Goal: Transaction & Acquisition: Book appointment/travel/reservation

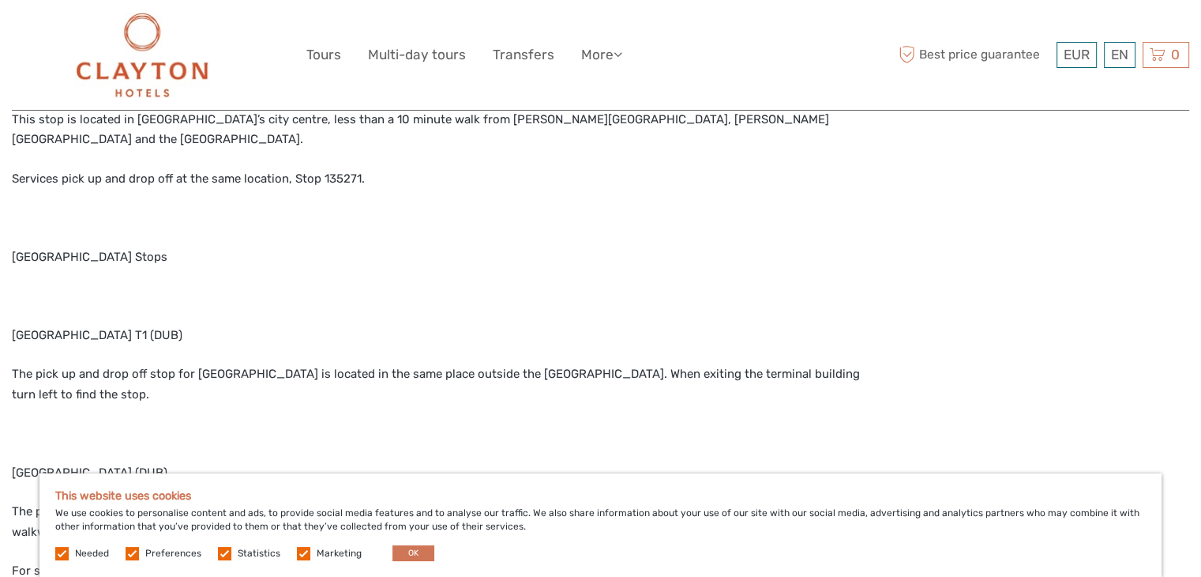
scroll to position [2274, 0]
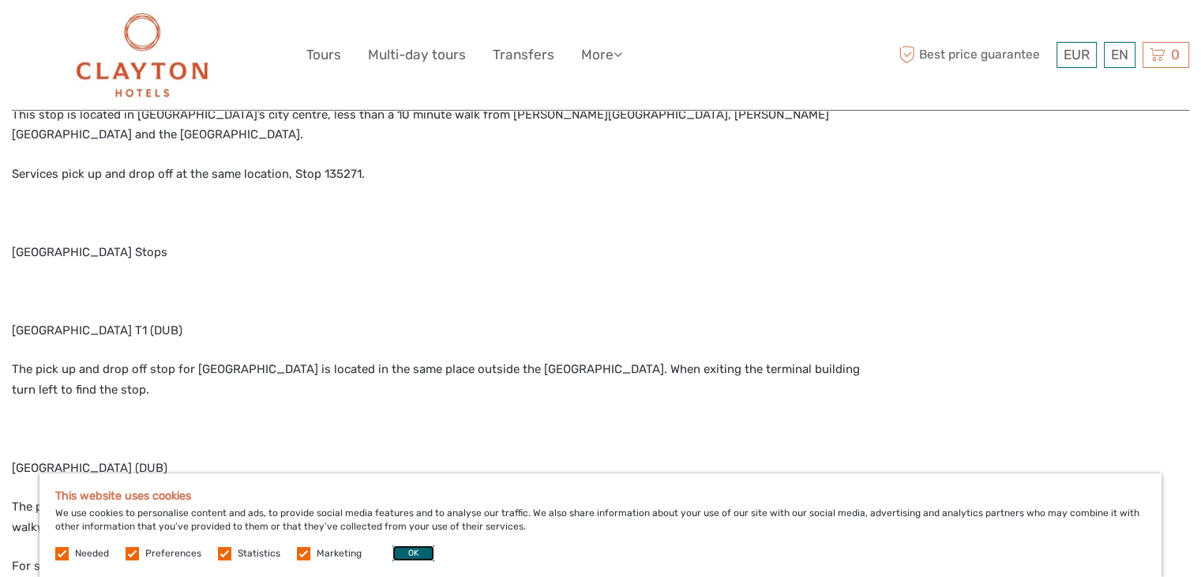
click at [407, 555] on button "OK" at bounding box center [414, 553] width 42 height 16
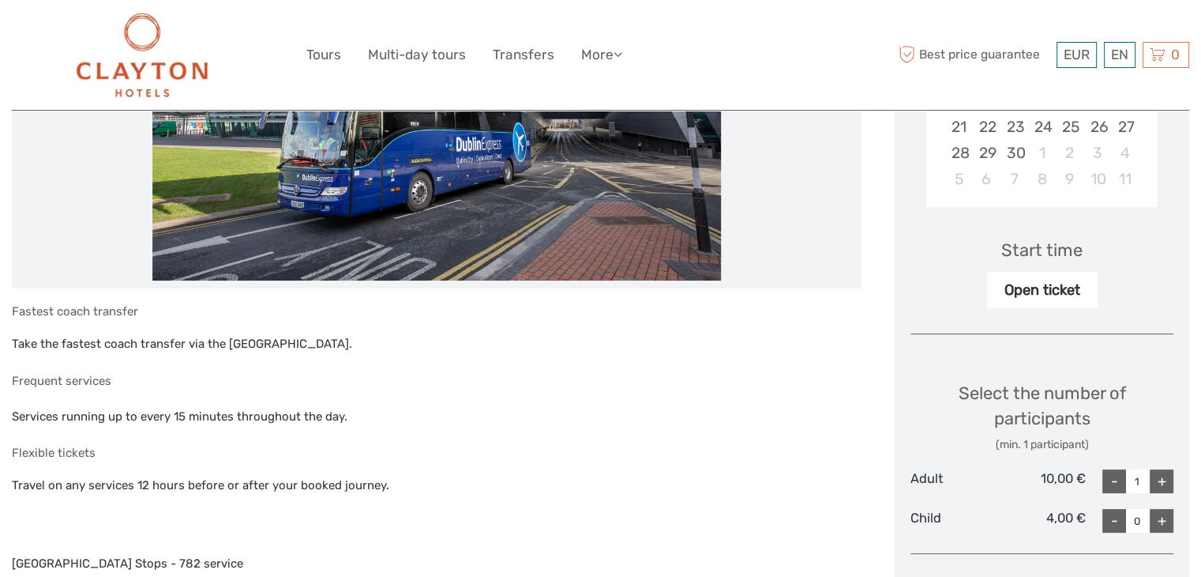
scroll to position [420, 0]
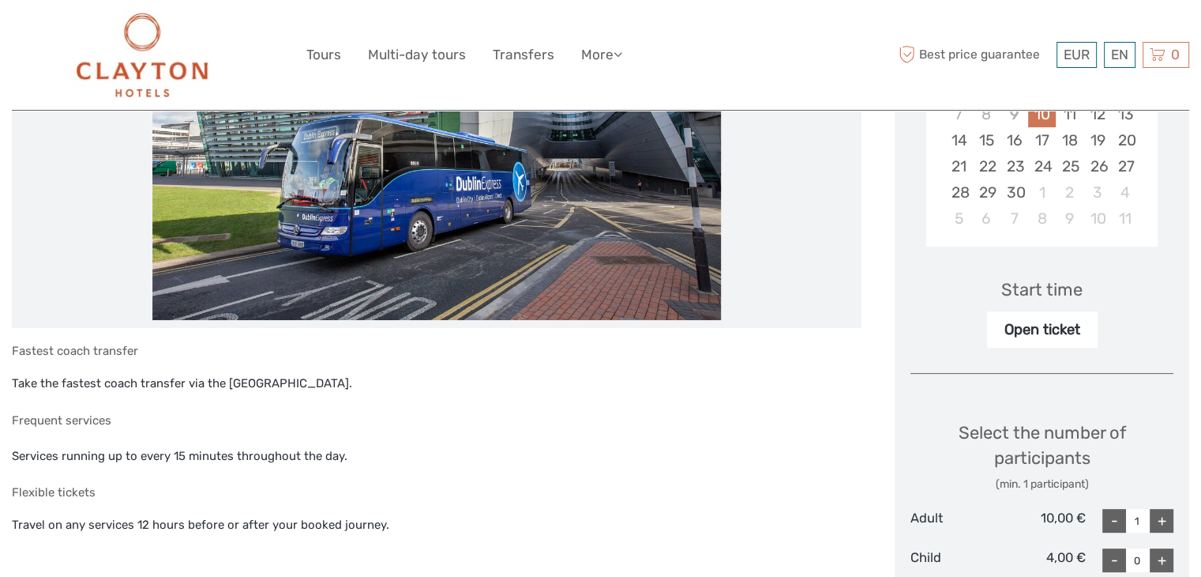
scroll to position [302, 0]
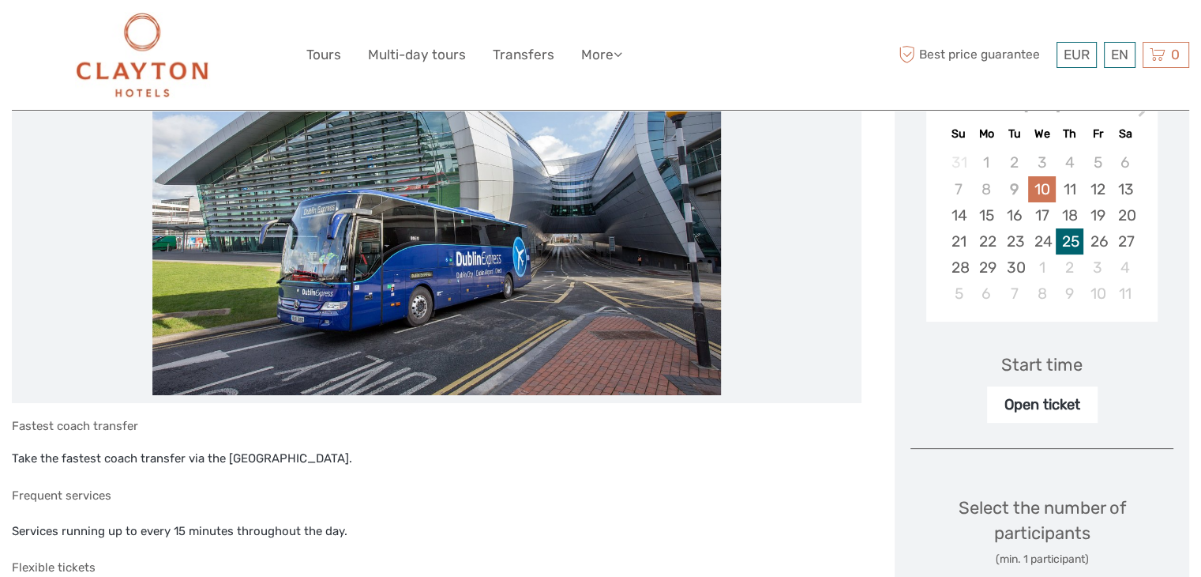
click at [1066, 238] on div "25" at bounding box center [1070, 241] width 28 height 26
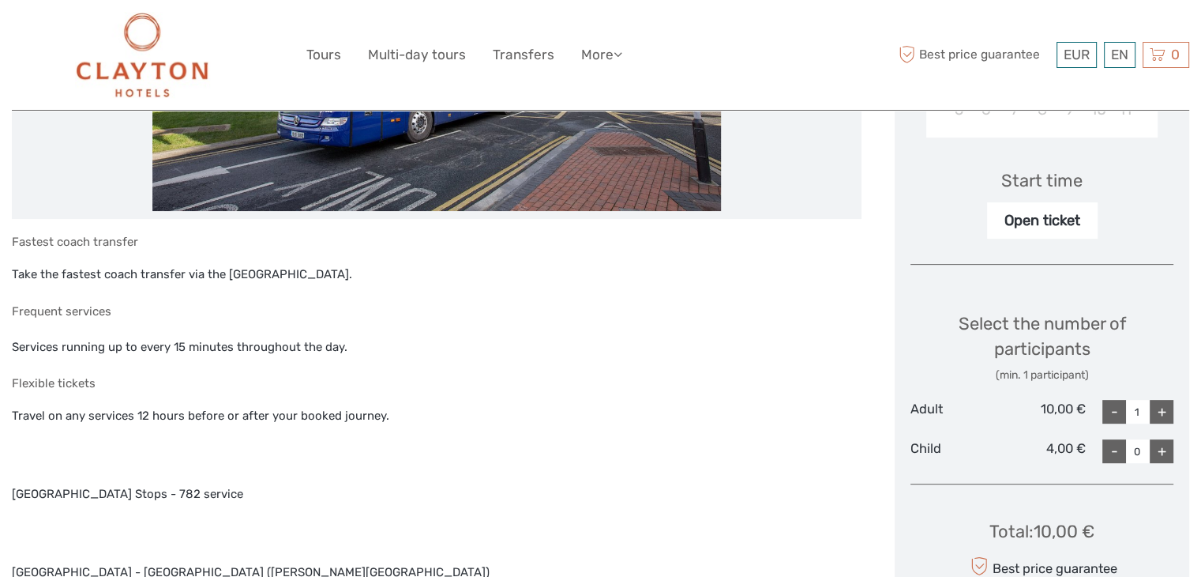
scroll to position [525, 0]
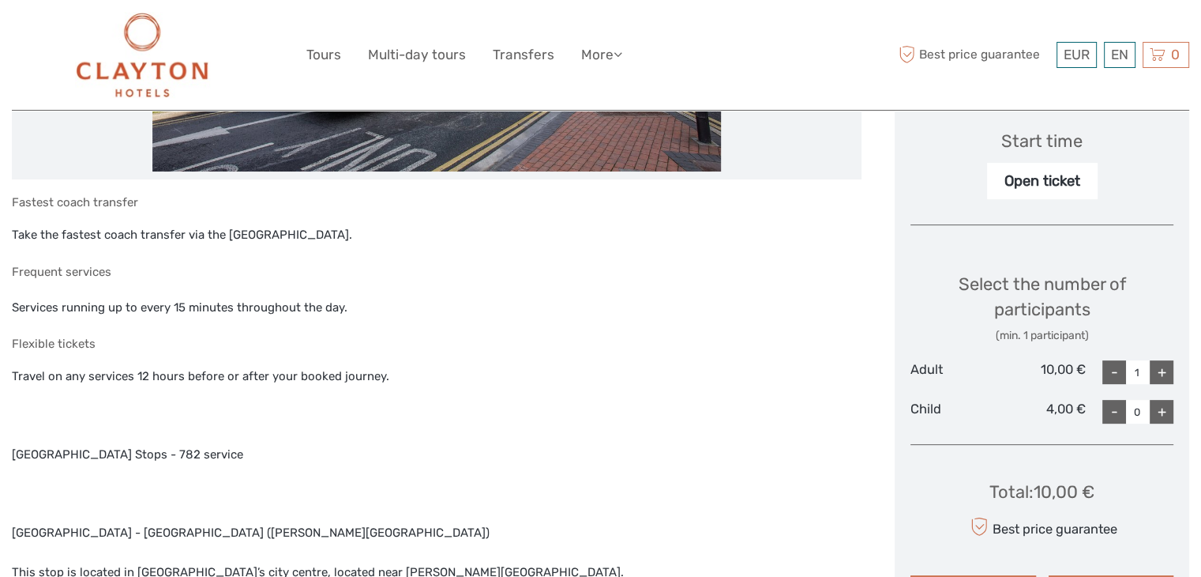
click at [1157, 377] on div "+" at bounding box center [1162, 372] width 24 height 24
type input "2"
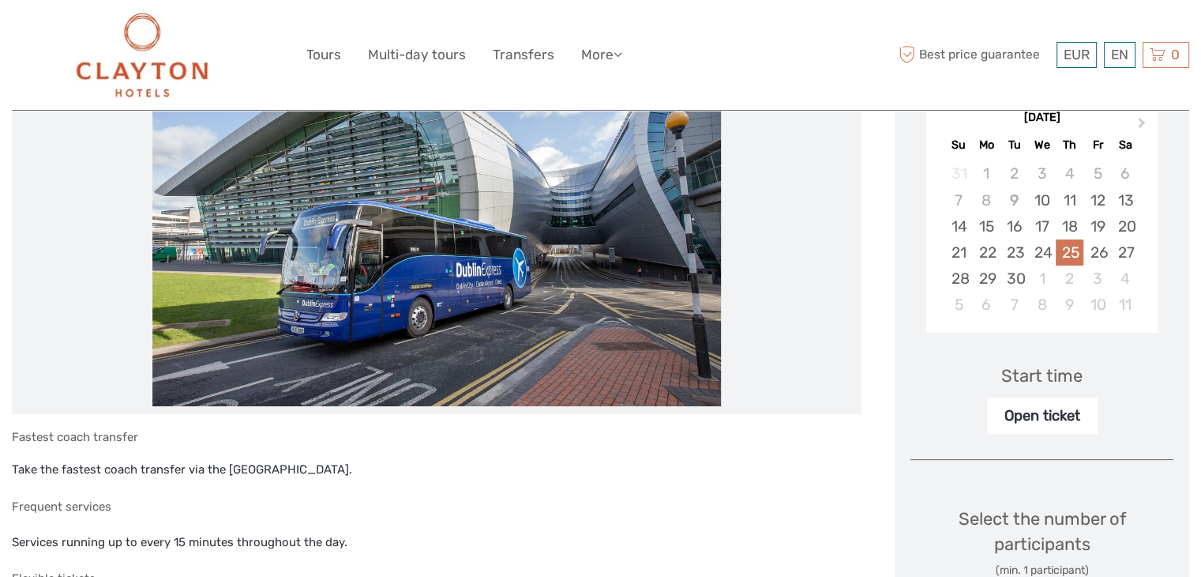
scroll to position [287, 0]
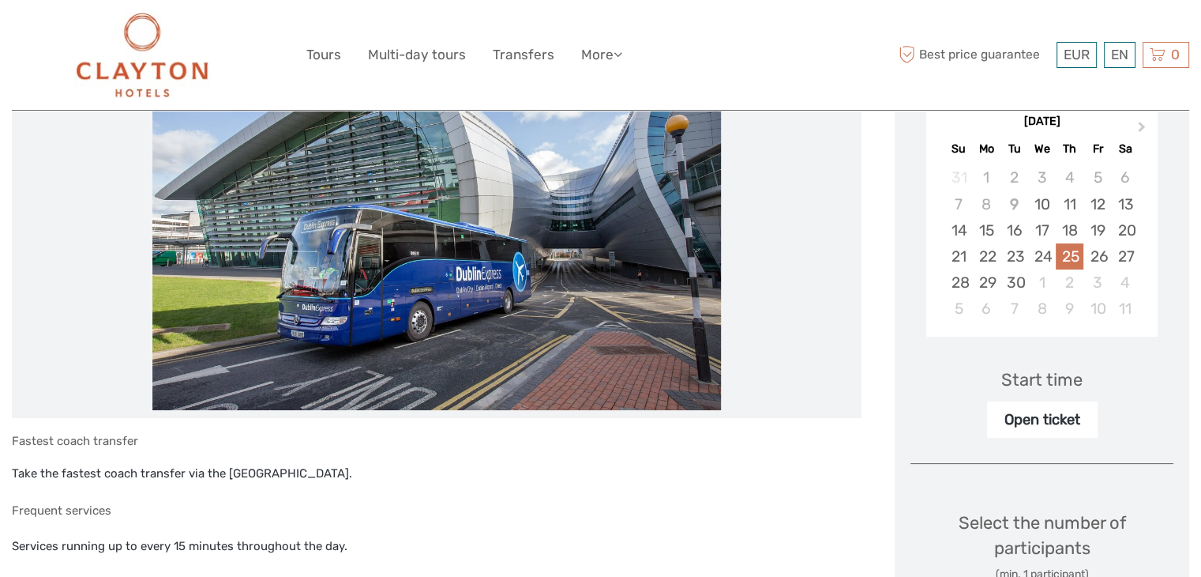
click at [1034, 378] on div "Start time" at bounding box center [1042, 379] width 81 height 24
click at [1051, 382] on div "Start time" at bounding box center [1042, 379] width 81 height 24
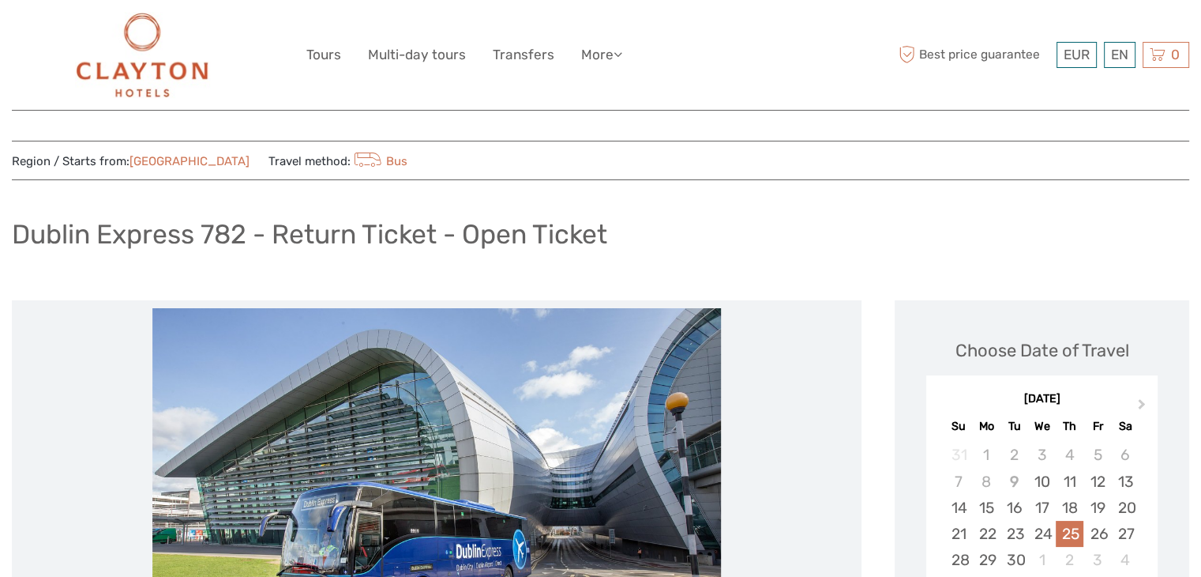
scroll to position [0, 0]
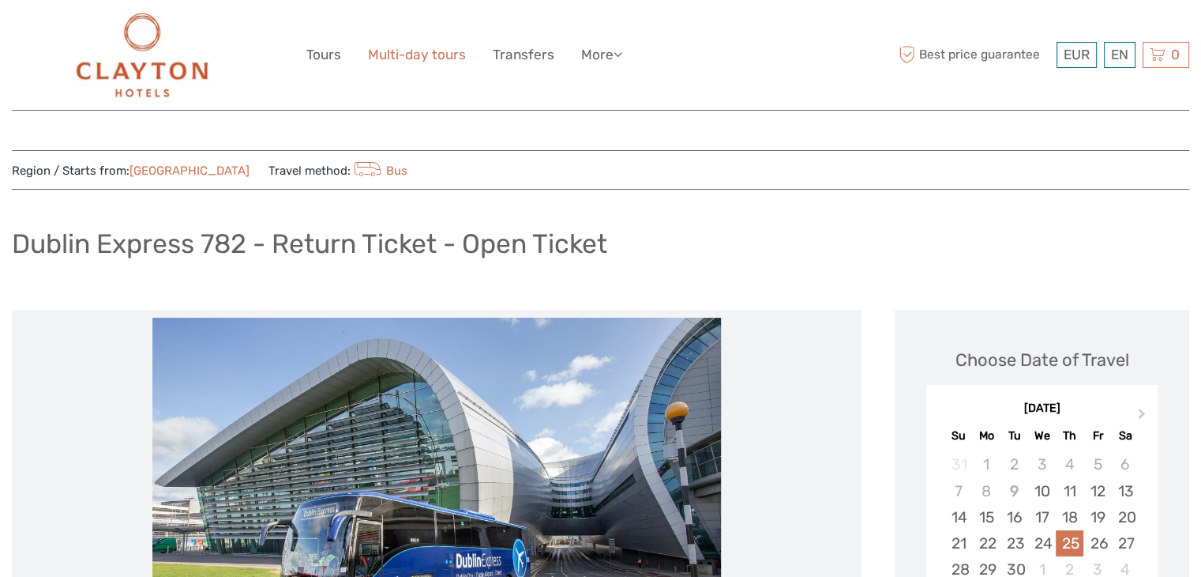
click at [420, 62] on link "Multi-day tours" at bounding box center [417, 54] width 98 height 23
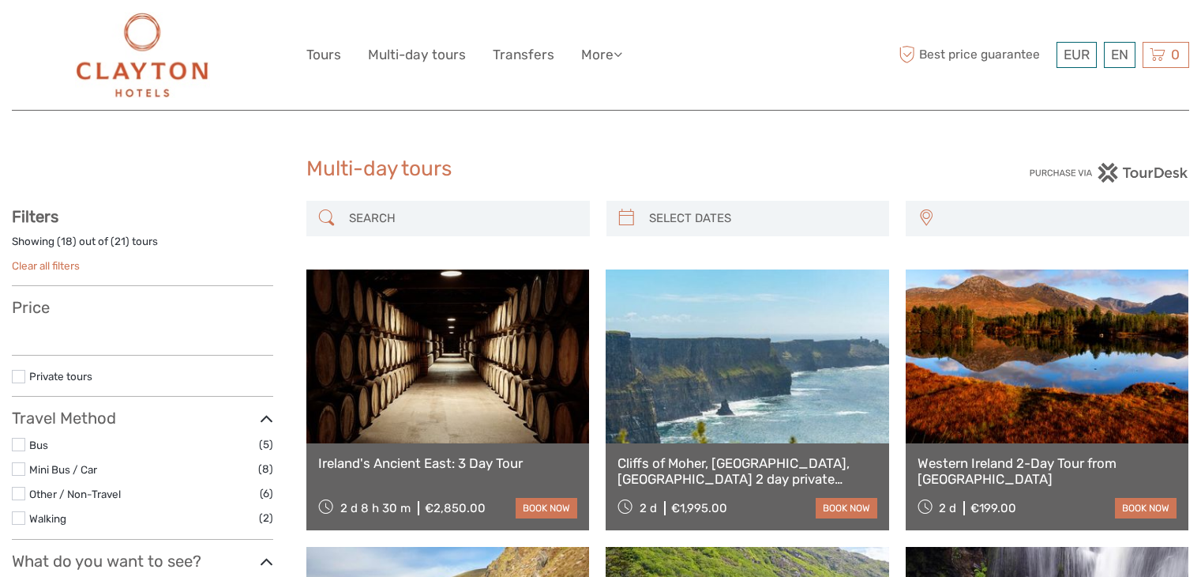
select select
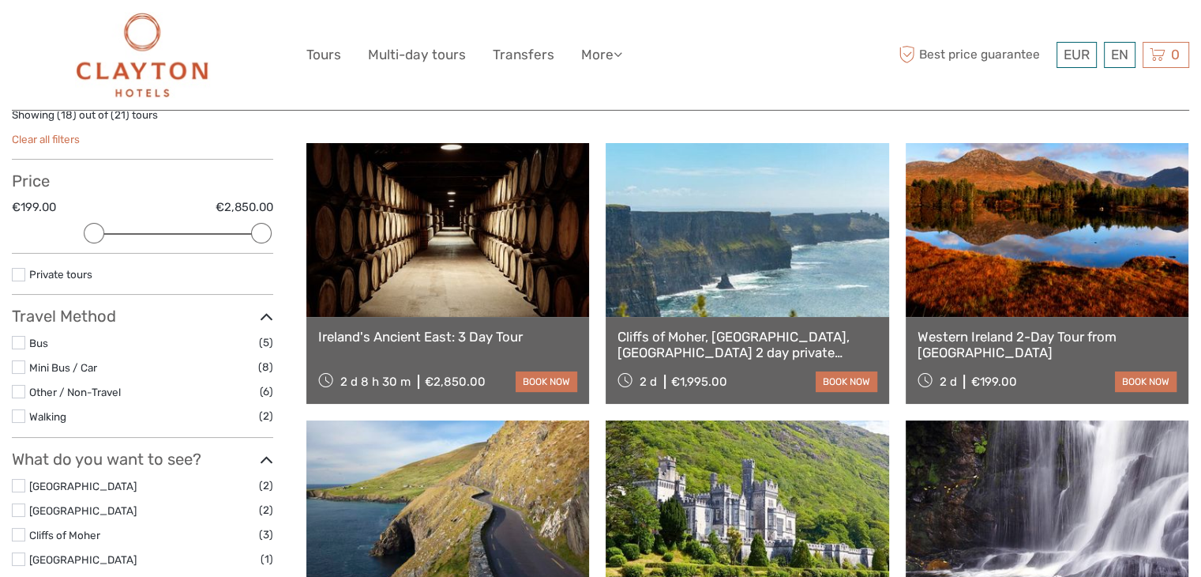
scroll to position [143, 0]
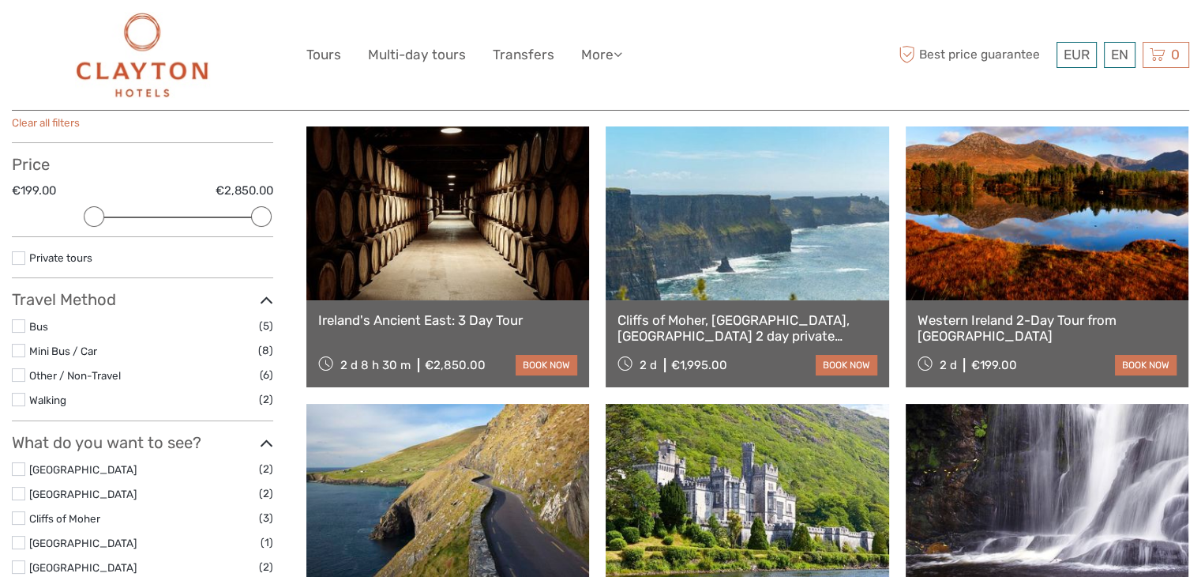
click at [1063, 234] on link at bounding box center [1047, 213] width 283 height 174
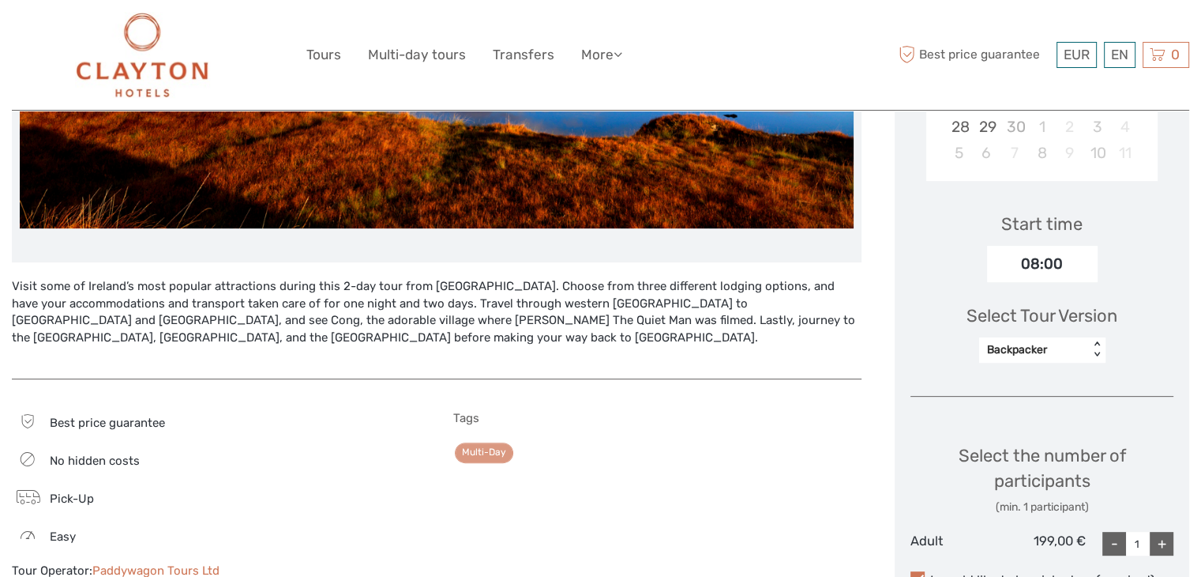
scroll to position [445, 0]
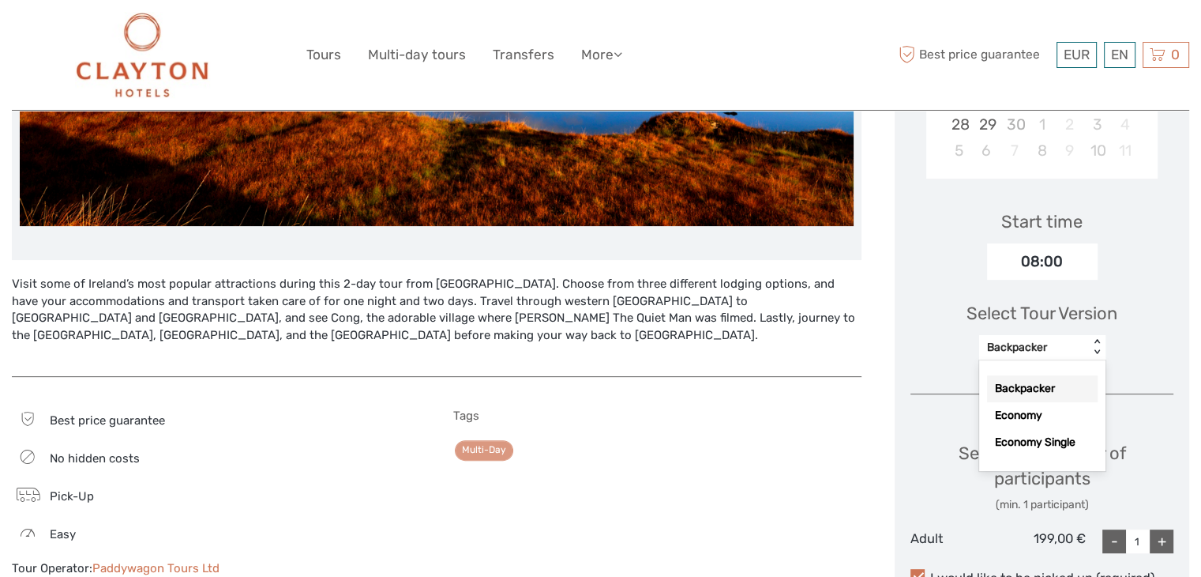
click at [1089, 348] on div "Backpacker < >" at bounding box center [1043, 347] width 126 height 25
click at [1045, 421] on div "Economy" at bounding box center [1042, 415] width 111 height 27
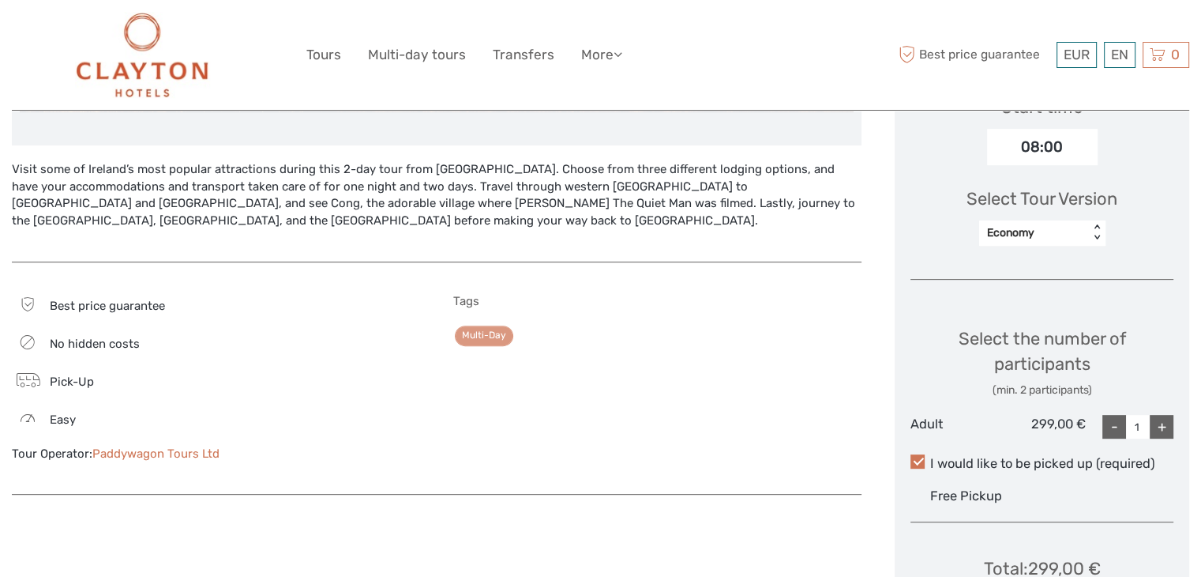
scroll to position [564, 0]
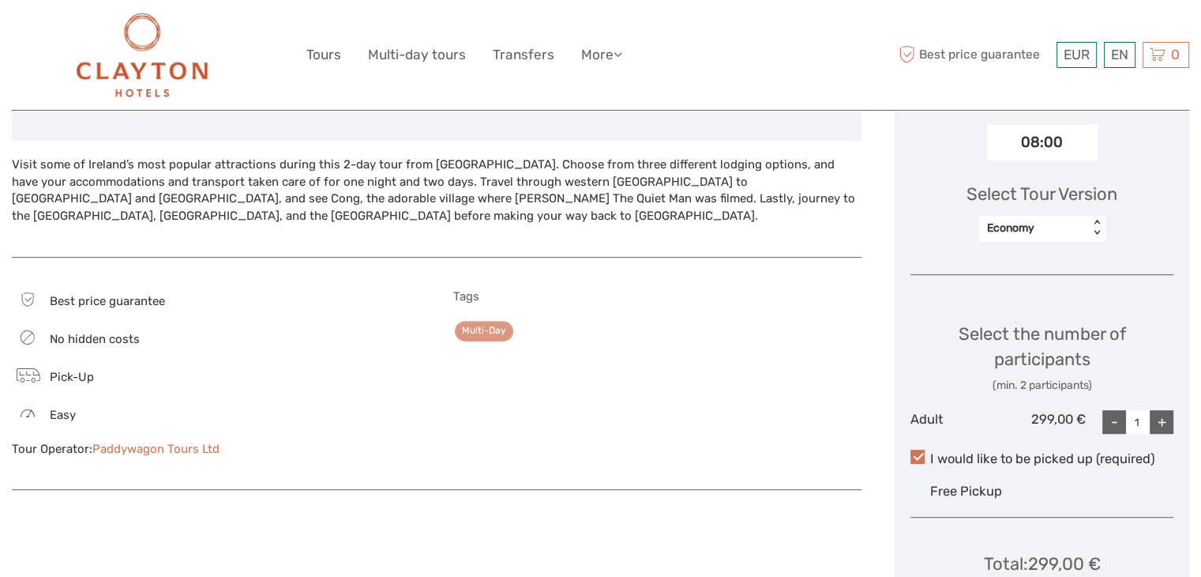
click at [1166, 421] on div "+" at bounding box center [1162, 422] width 24 height 24
type input "2"
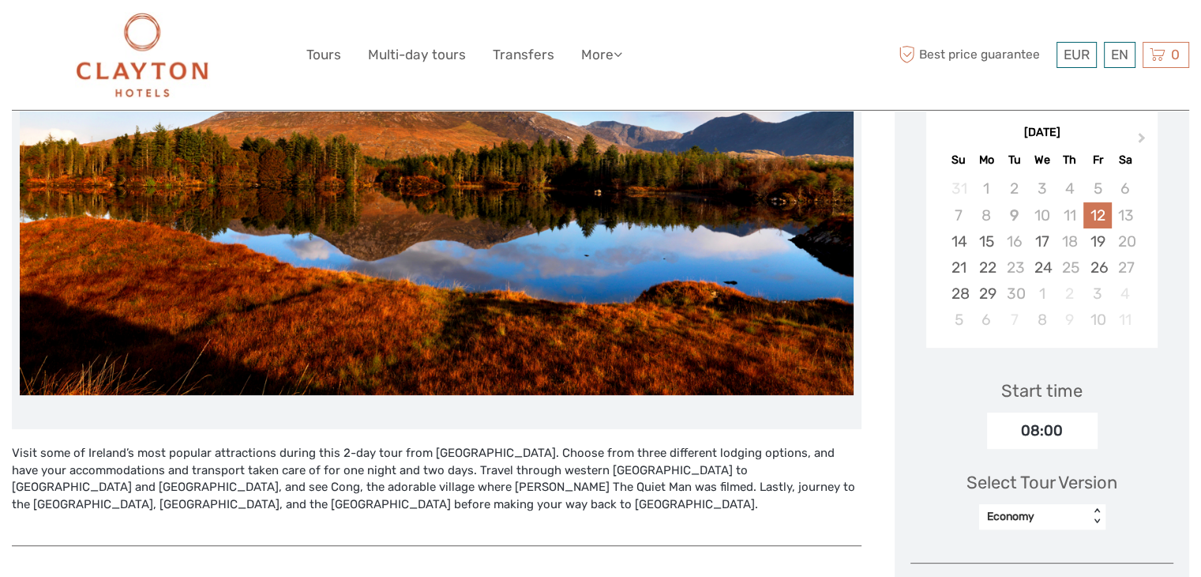
scroll to position [297, 0]
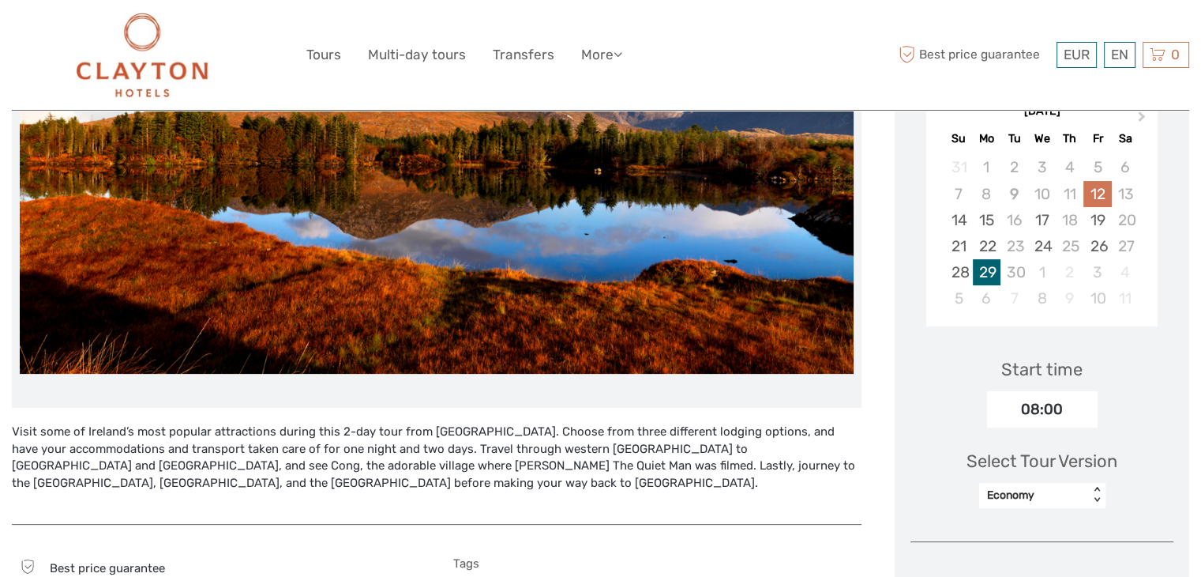
click at [983, 273] on div "29" at bounding box center [987, 272] width 28 height 26
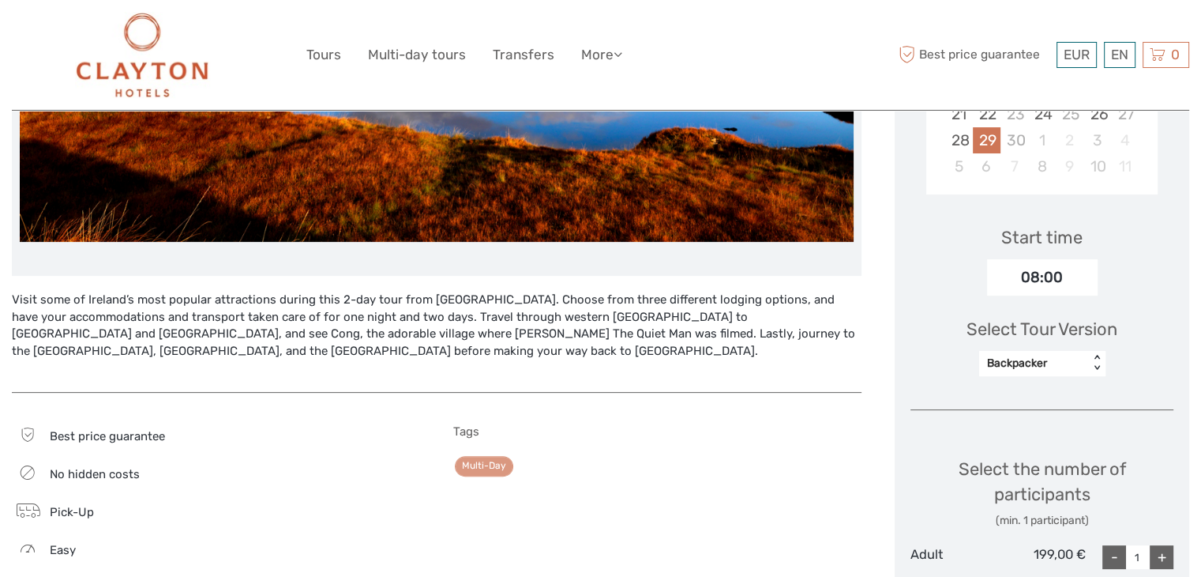
scroll to position [441, 0]
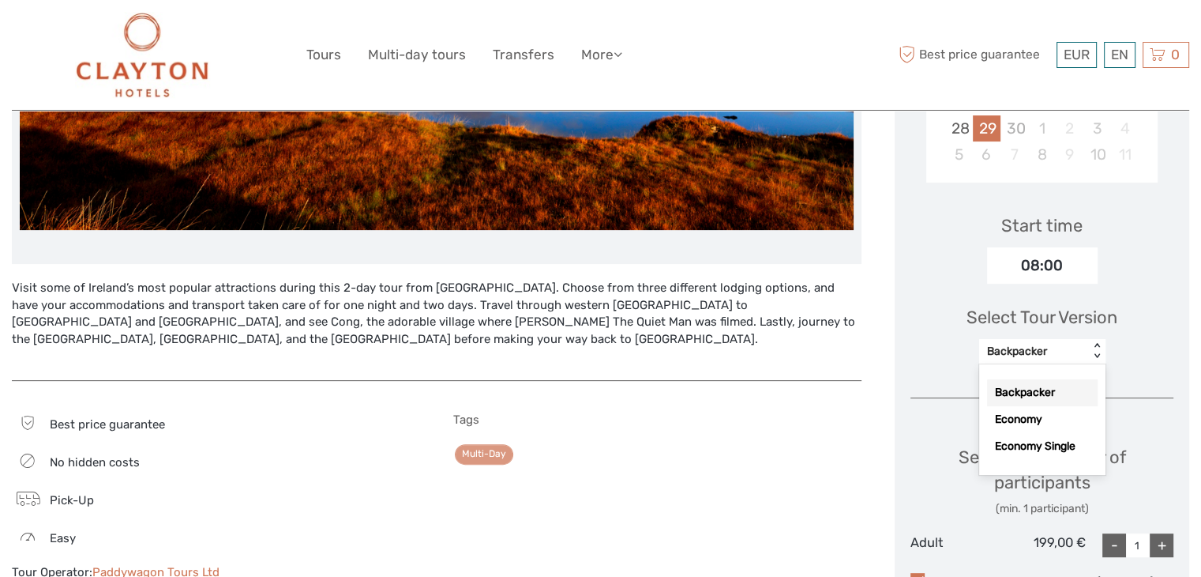
click at [1093, 358] on div "< >" at bounding box center [1097, 351] width 13 height 17
click at [1052, 419] on div "Economy" at bounding box center [1042, 419] width 111 height 27
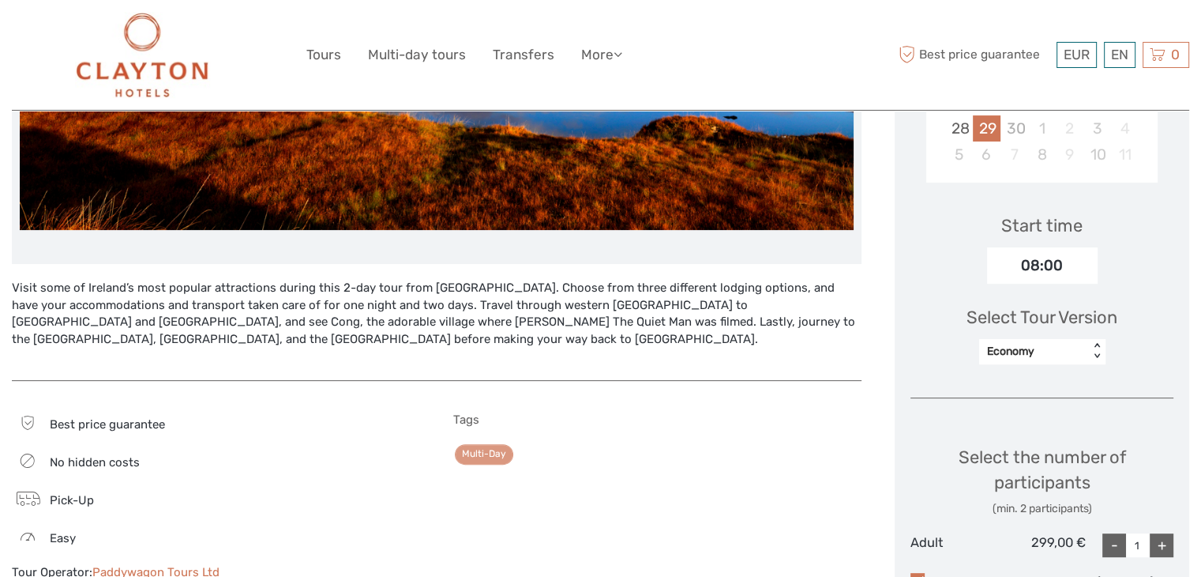
click at [1160, 544] on div "+" at bounding box center [1162, 545] width 24 height 24
type input "2"
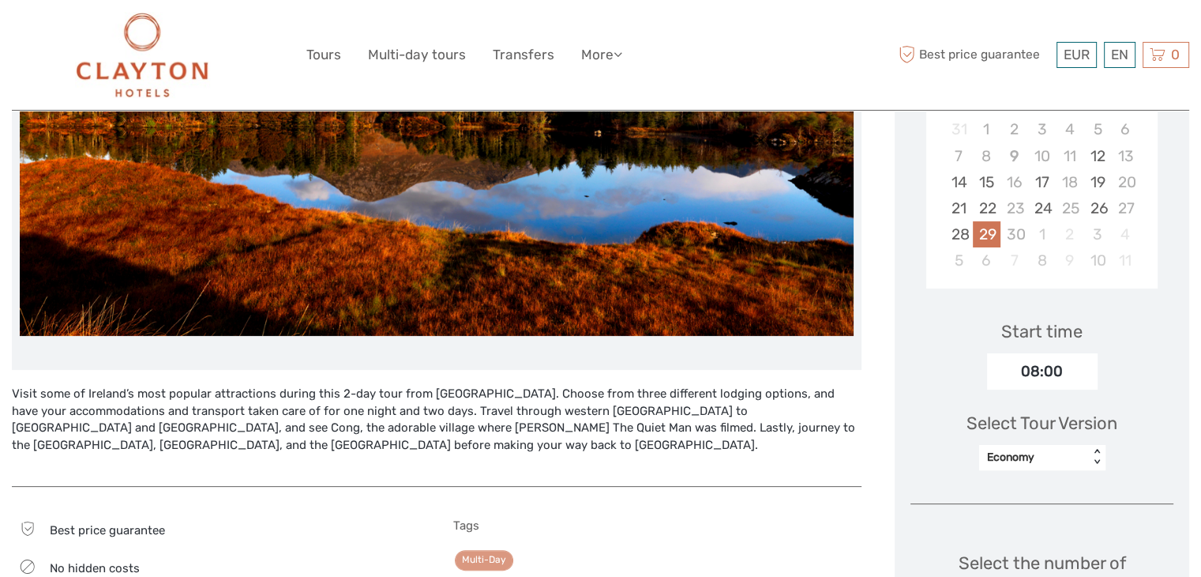
scroll to position [0, 0]
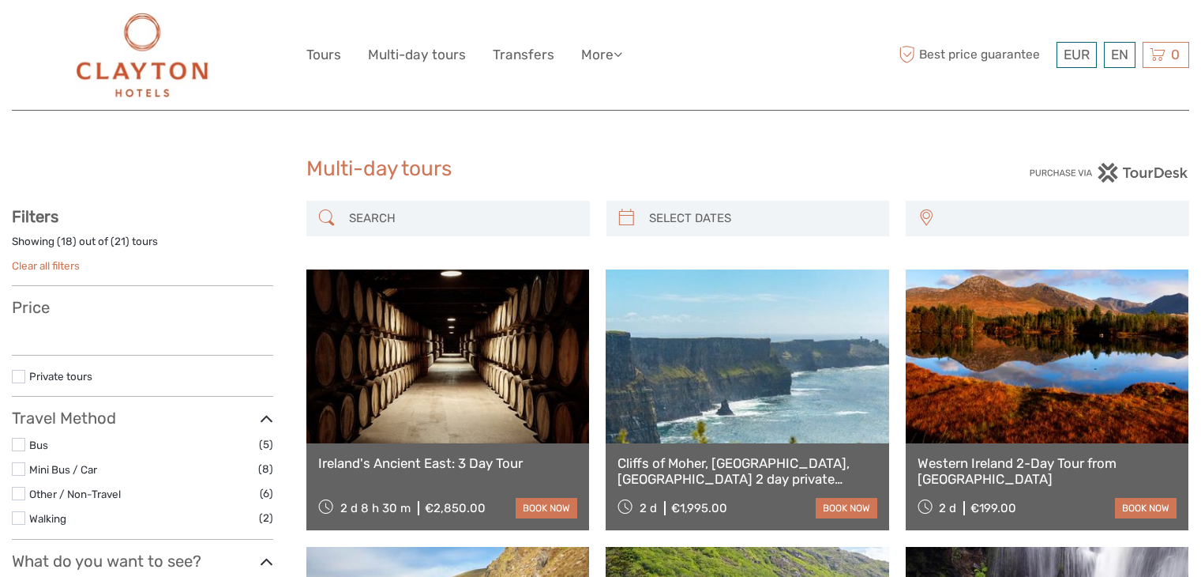
select select
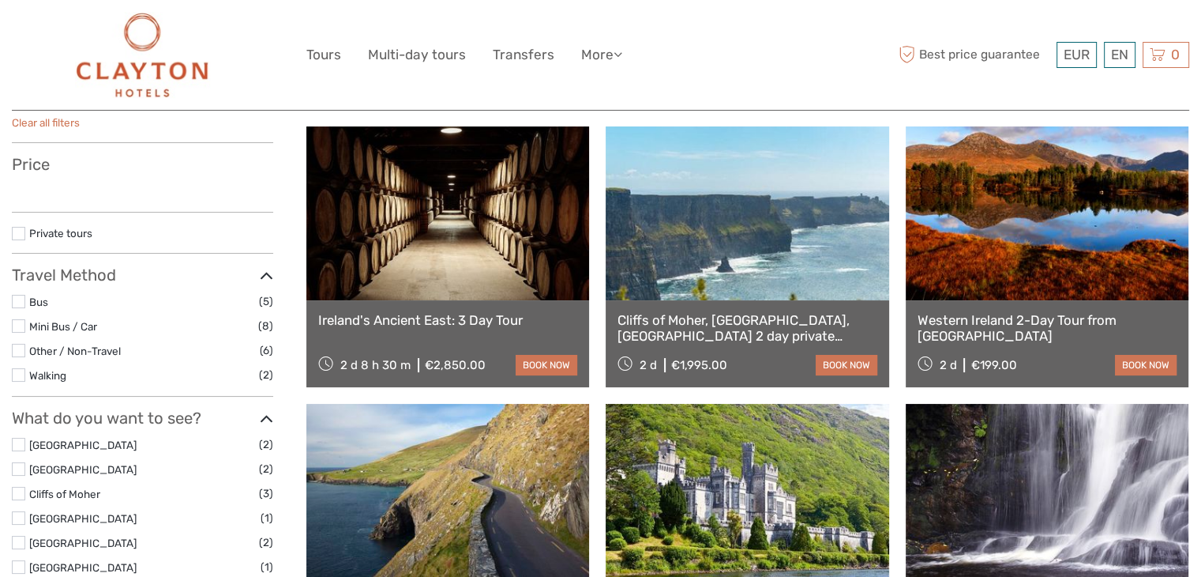
select select
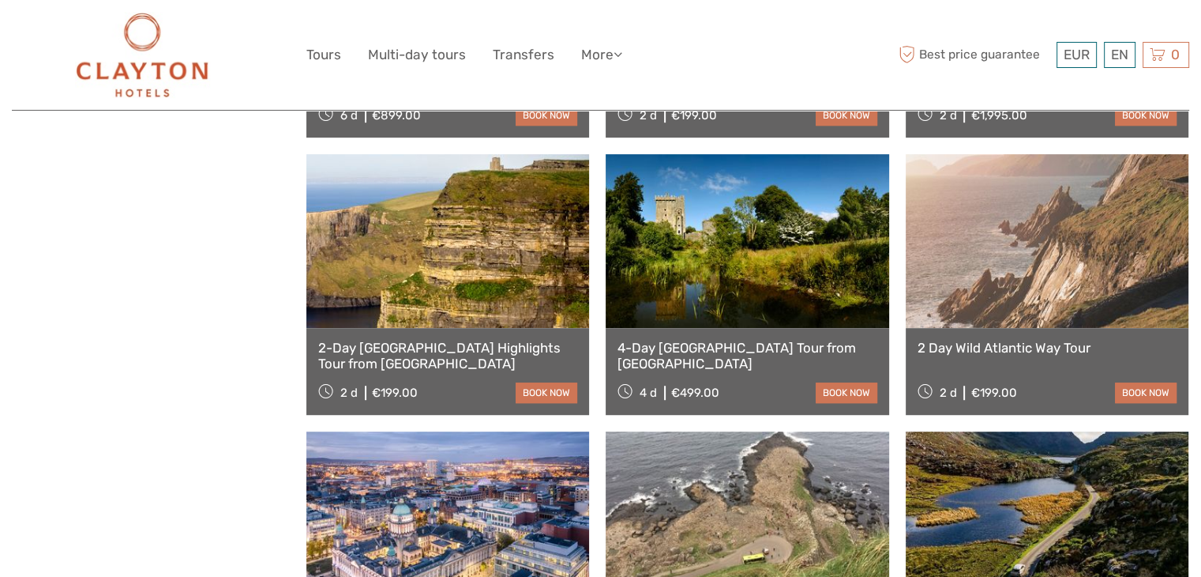
scroll to position [932, 0]
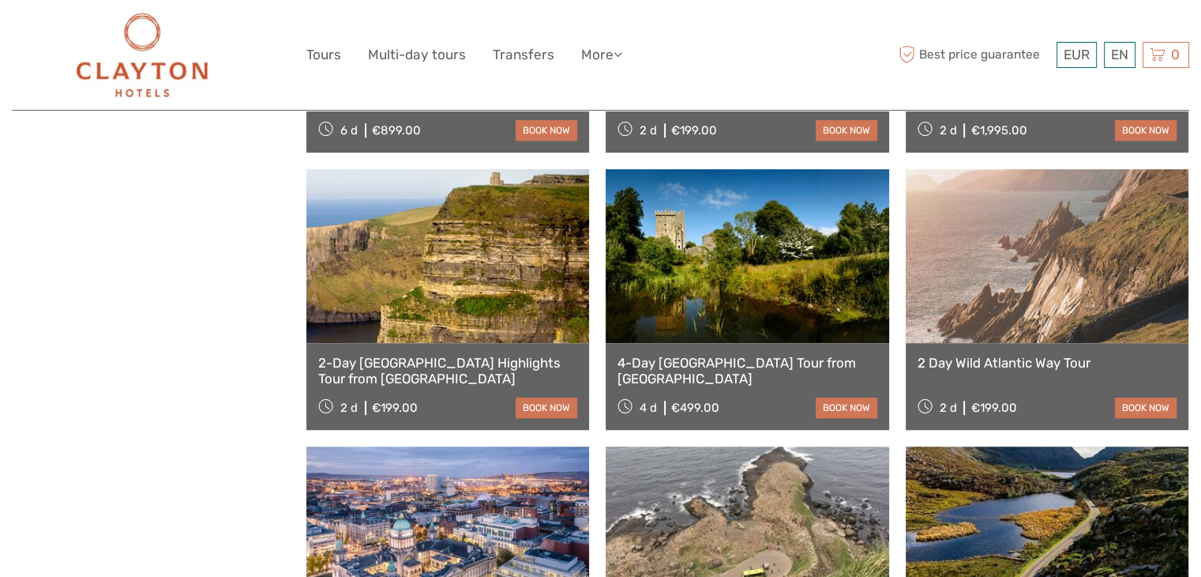
click at [1074, 328] on link at bounding box center [1047, 256] width 283 height 174
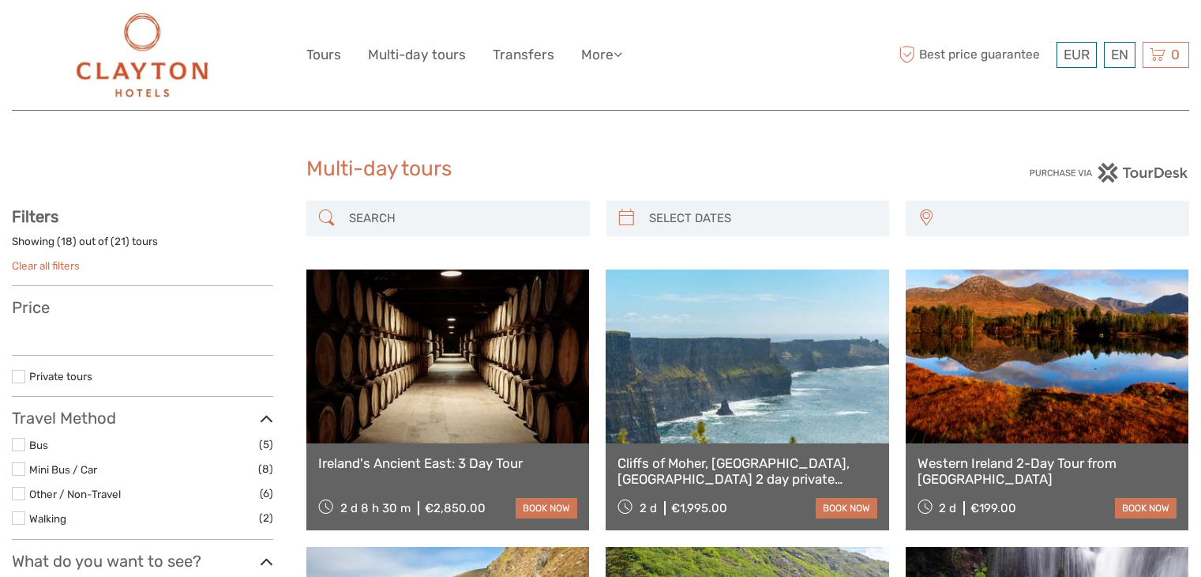
select select
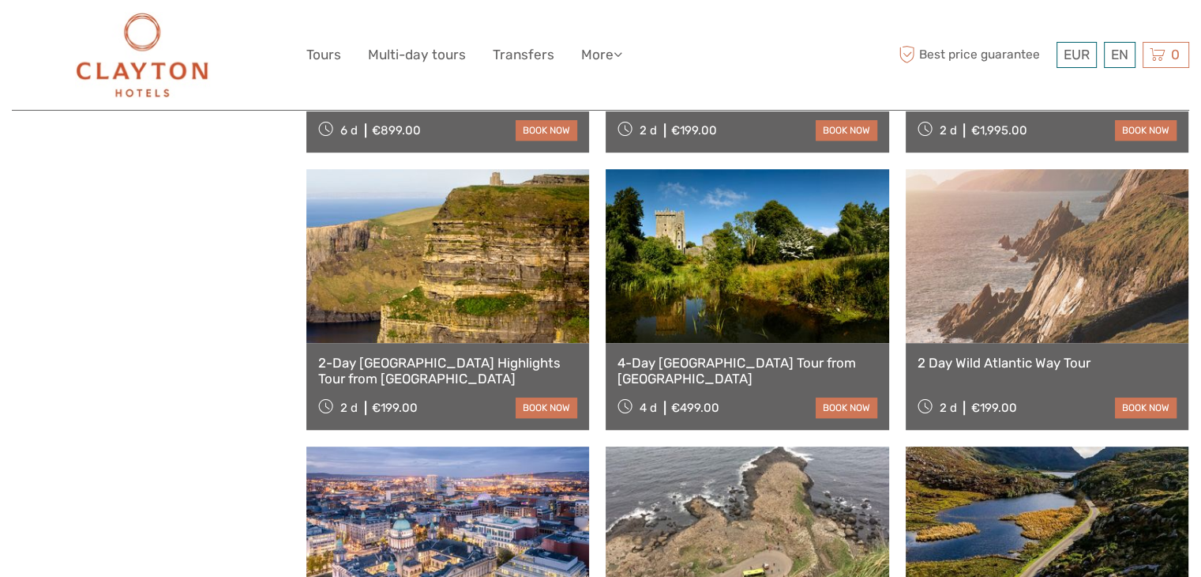
select select
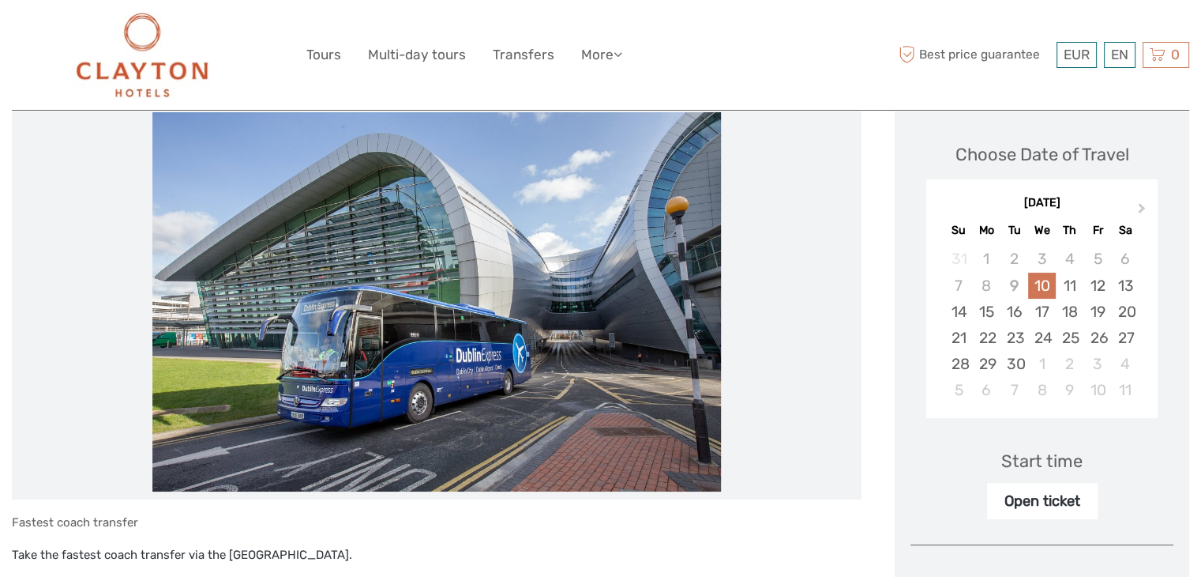
scroll to position [246, 0]
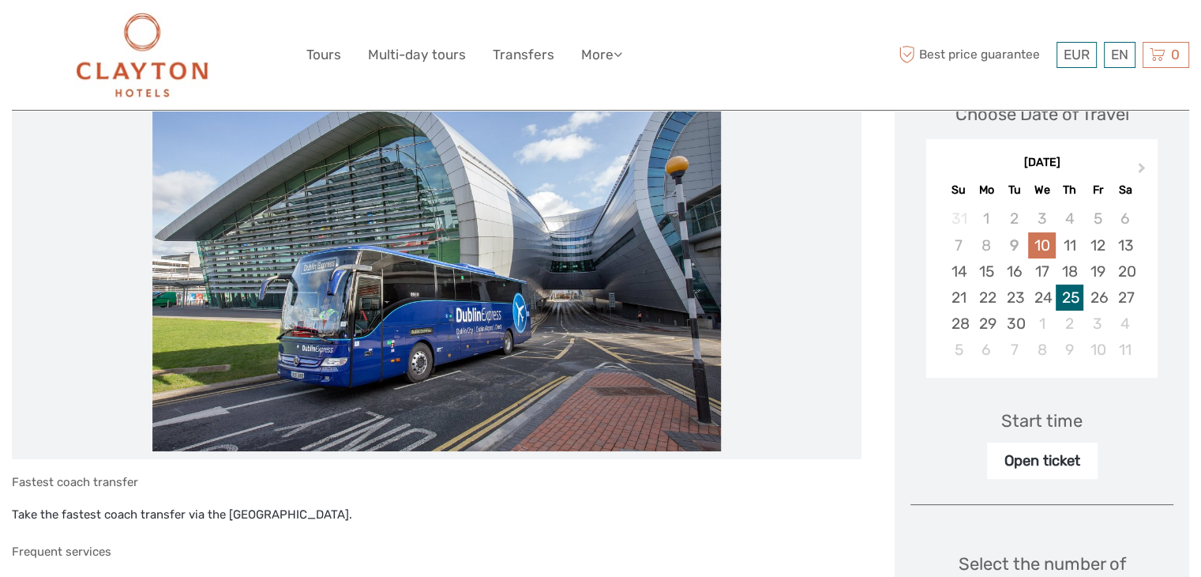
click at [1077, 294] on div "25" at bounding box center [1070, 297] width 28 height 26
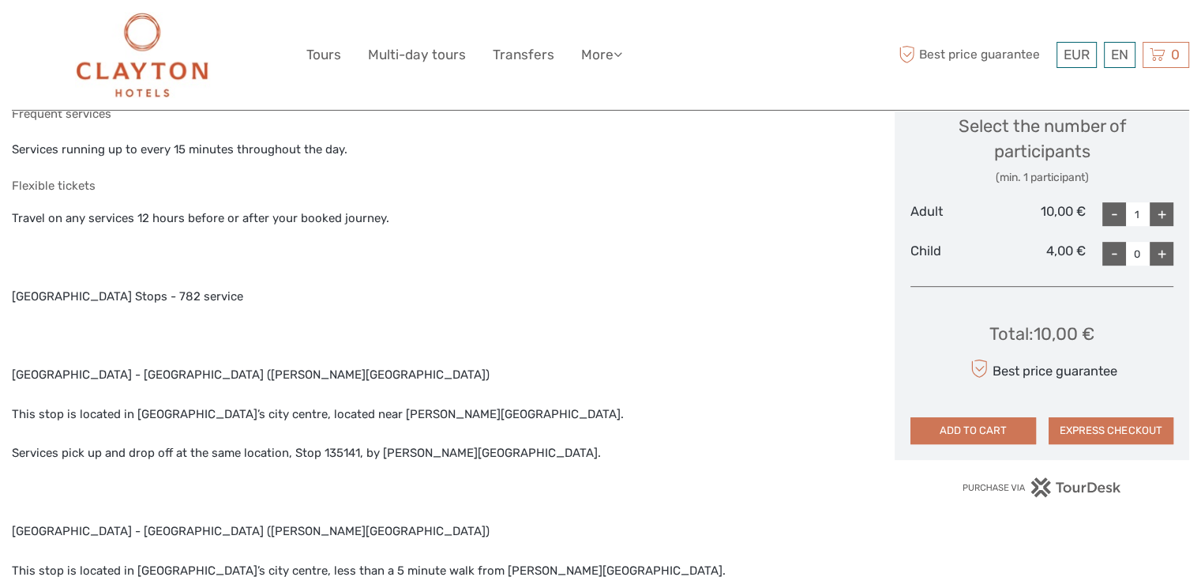
scroll to position [679, 0]
